Goal: Entertainment & Leisure: Consume media (video, audio)

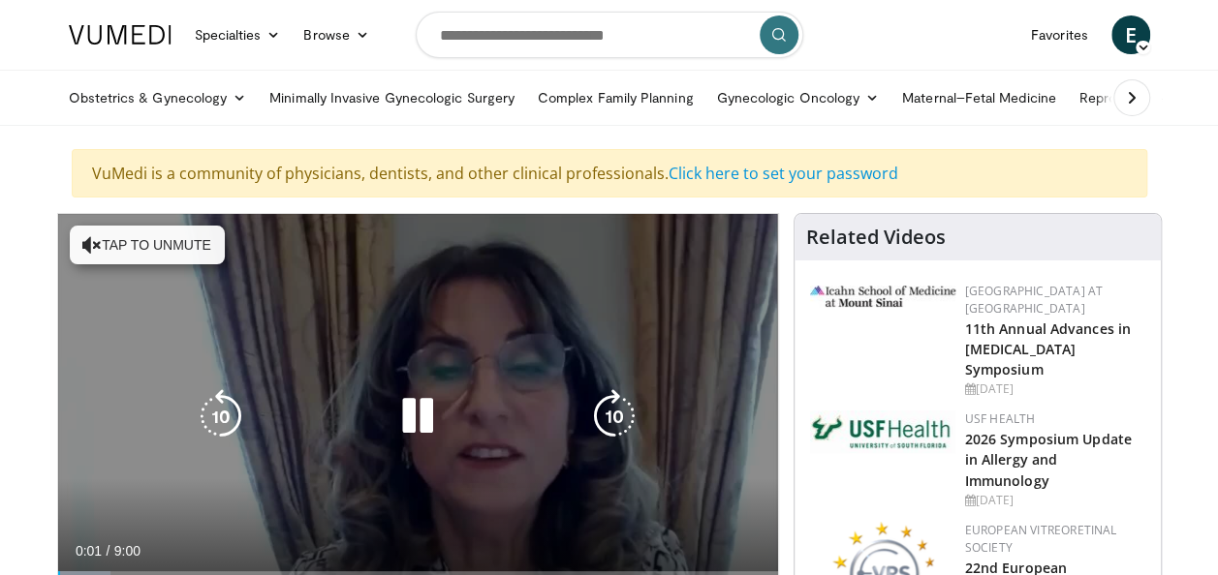
click at [180, 250] on button "Tap to unmute" at bounding box center [147, 245] width 155 height 39
click at [120, 244] on div "10 seconds Tap to unmute" at bounding box center [418, 416] width 720 height 404
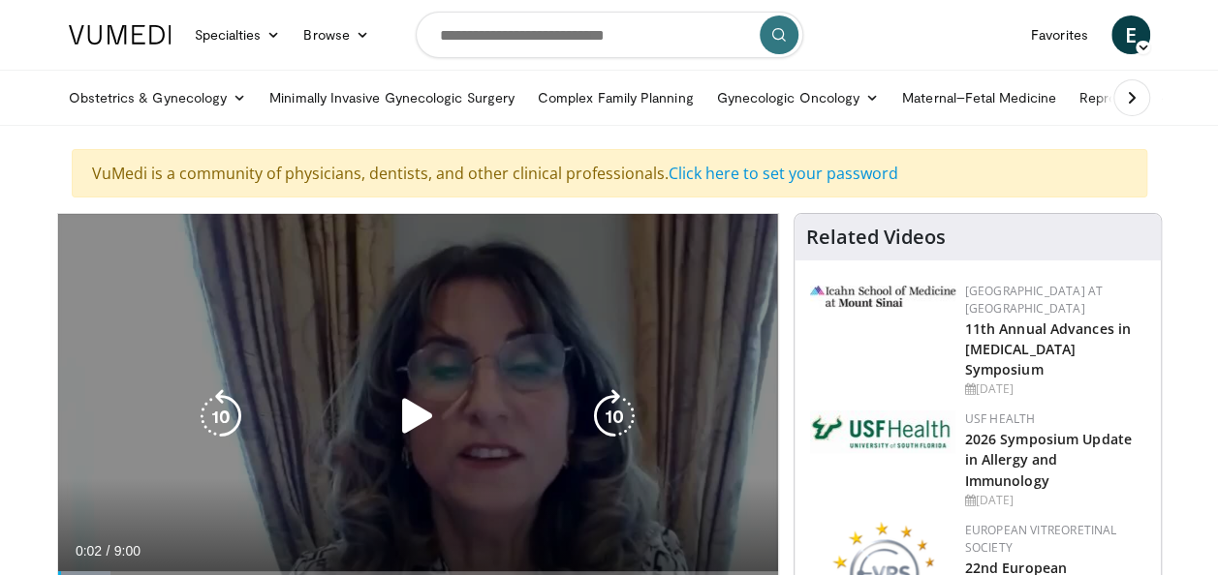
click at [102, 244] on div "10 seconds Tap to unmute" at bounding box center [418, 416] width 720 height 404
click at [151, 230] on div "10 seconds Tap to unmute" at bounding box center [418, 416] width 720 height 404
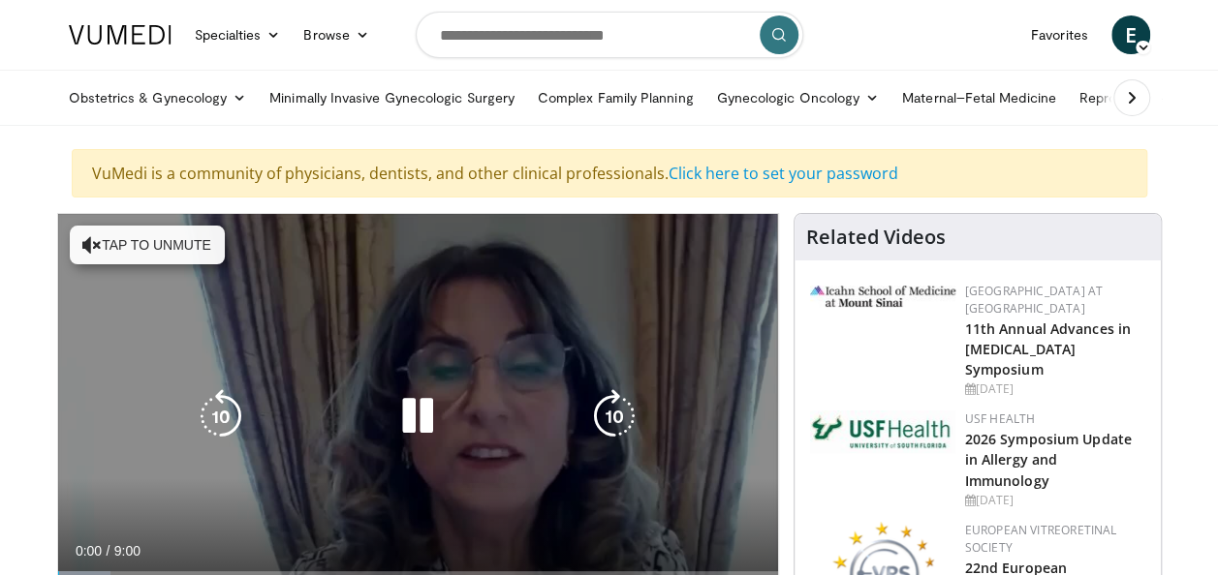
click at [131, 238] on button "Tap to unmute" at bounding box center [147, 245] width 155 height 39
click at [190, 256] on button "Tap to unmute" at bounding box center [147, 245] width 155 height 39
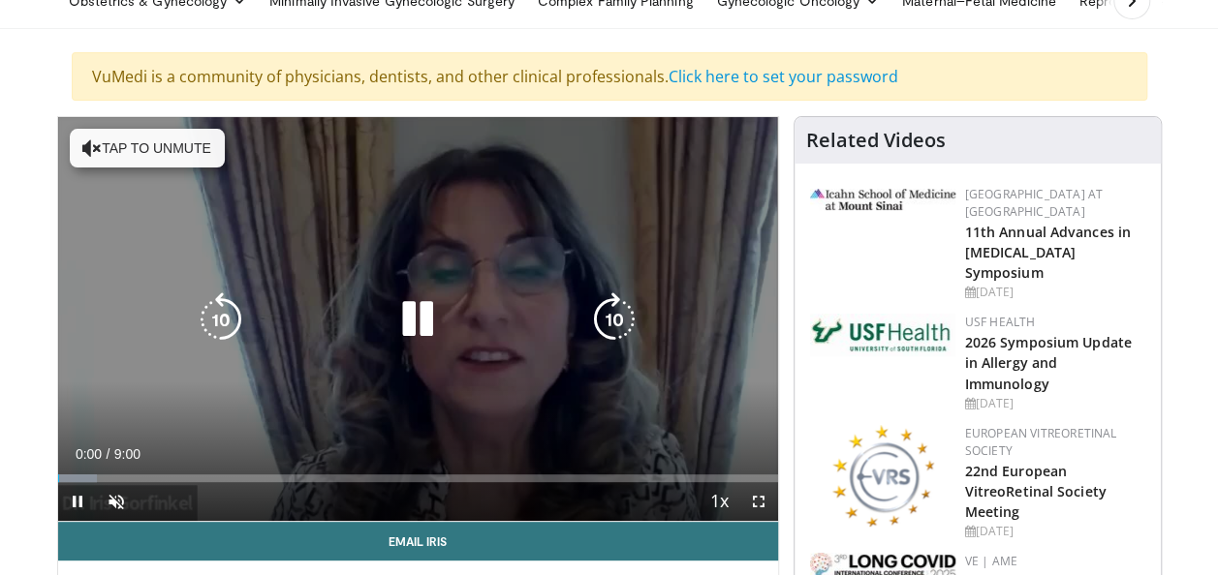
click at [152, 149] on button "Tap to unmute" at bounding box center [147, 148] width 155 height 39
